Goal: Information Seeking & Learning: Find specific page/section

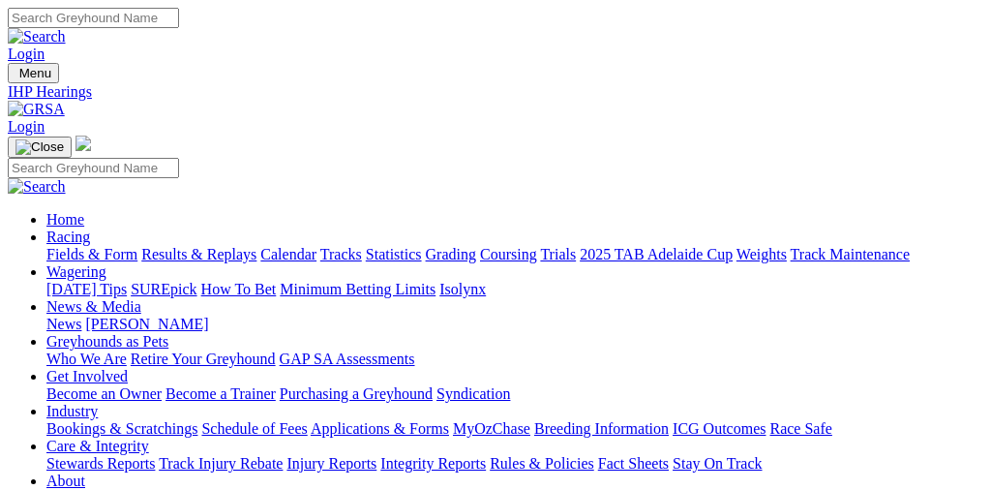
click at [100, 246] on link "Fields & Form" at bounding box center [91, 254] width 91 height 16
click at [119, 455] on link "Stewards Reports" at bounding box center [100, 463] width 108 height 16
click at [486, 455] on link "Integrity Reports" at bounding box center [432, 463] width 105 height 16
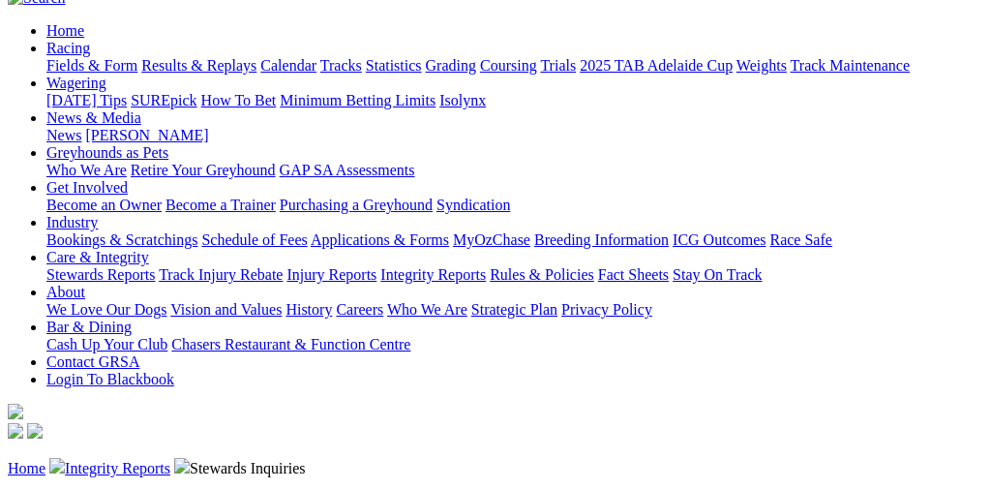
scroll to position [190, 0]
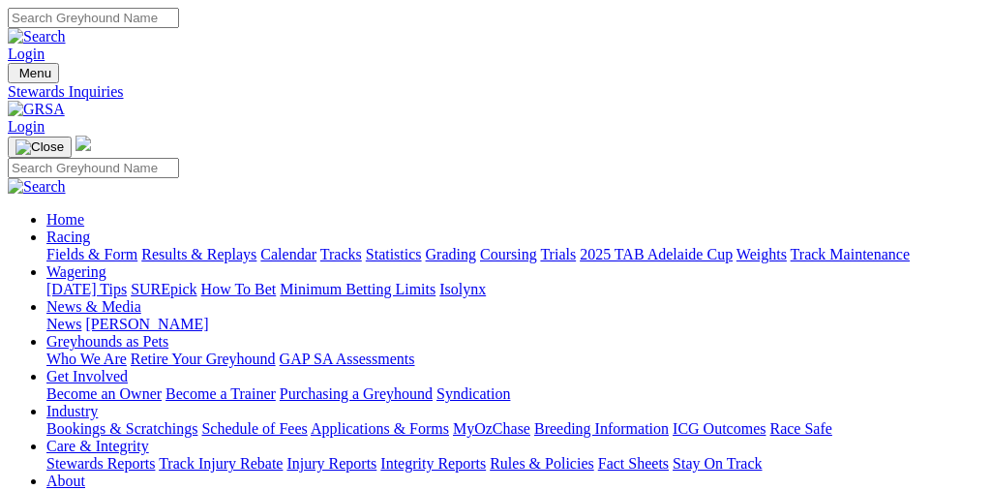
scroll to position [0, 2]
